Goal: Information Seeking & Learning: Stay updated

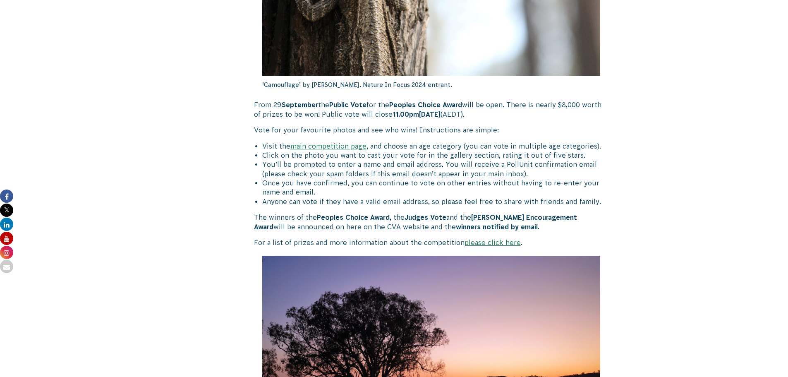
scroll to position [414, 0]
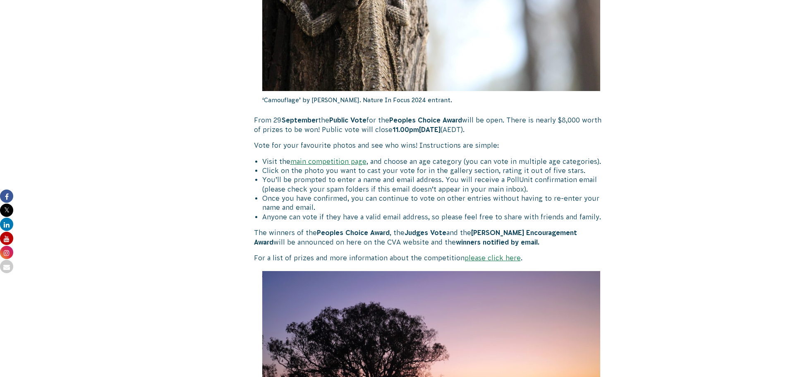
click at [247, 133] on div "29 September 2025 CVA Updates Public Vote Open for Nature in Focus Photography …" at bounding box center [394, 194] width 447 height 805
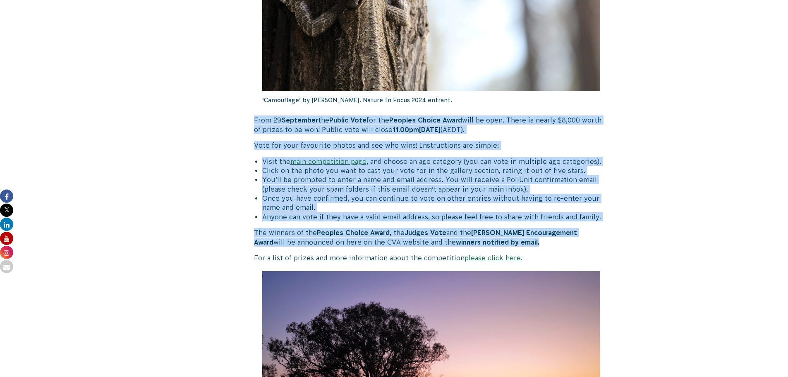
drag, startPoint x: 254, startPoint y: 119, endPoint x: 527, endPoint y: 242, distance: 299.3
click at [527, 242] on div "Public Vote Open for Nature in Focus Photography Competition 2025 We had such a…" at bounding box center [431, 175] width 355 height 766
copy div "From 29 September the Public Vote for the Peoples Choice Award will be open. Th…"
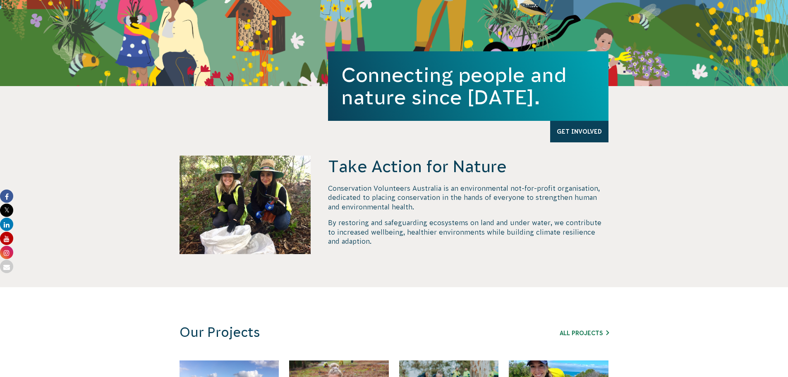
scroll to position [207, 0]
